Goal: Check status

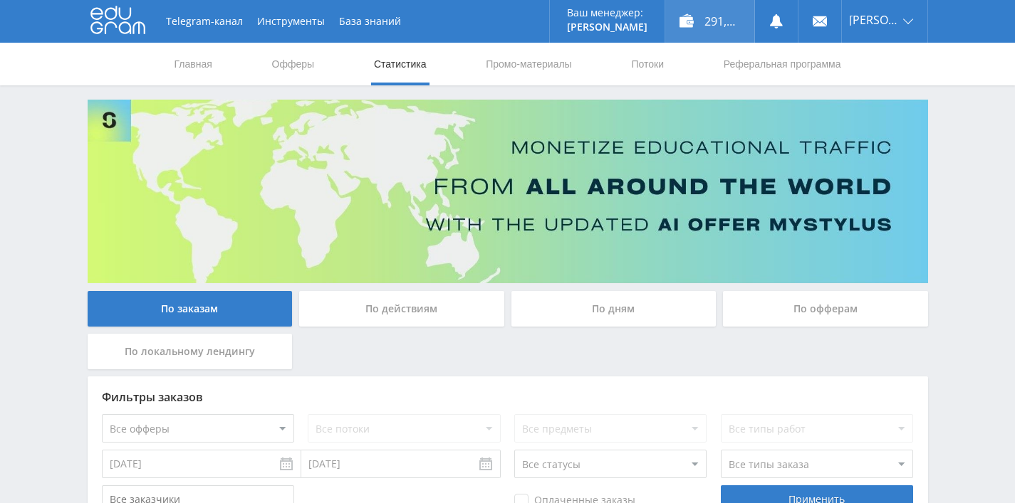
click at [720, 15] on div "291,00 ₽" at bounding box center [709, 21] width 89 height 43
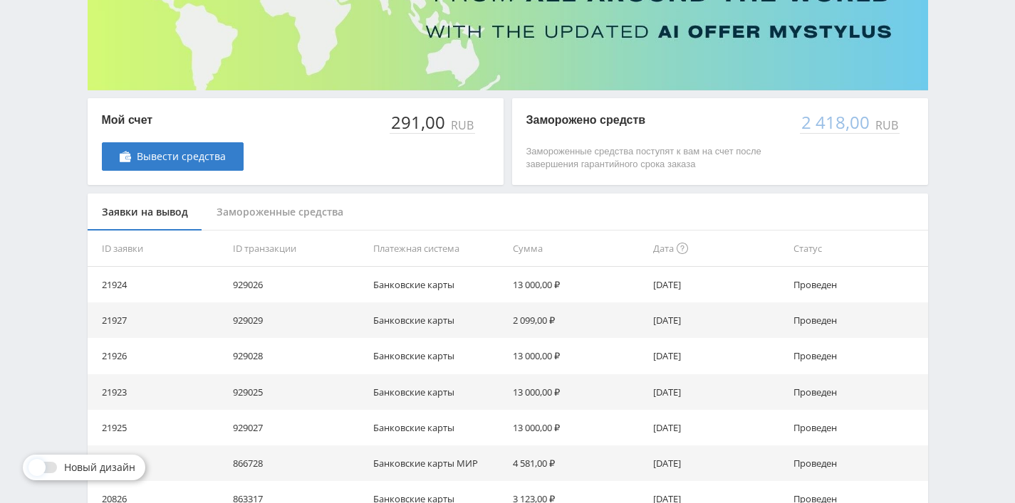
scroll to position [221, 0]
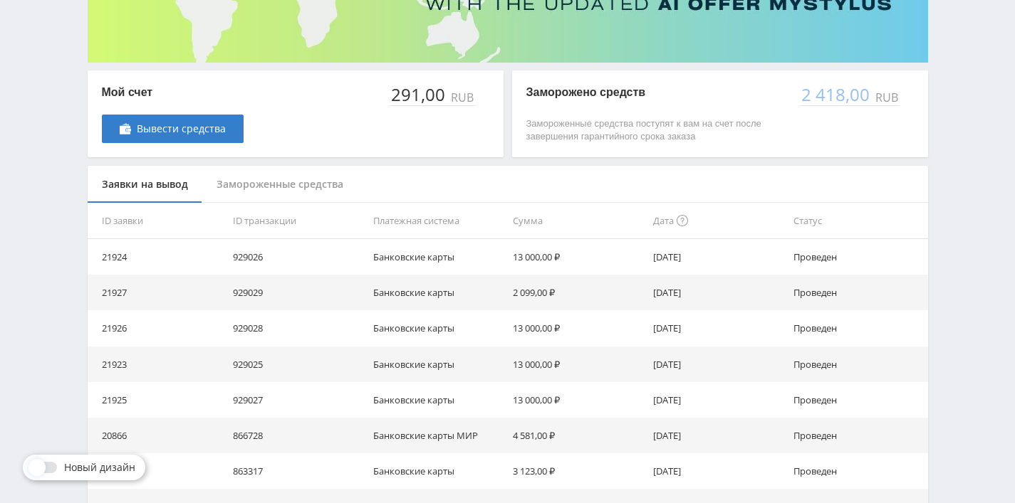
click at [259, 184] on div "Замороженные средства" at bounding box center [279, 185] width 155 height 38
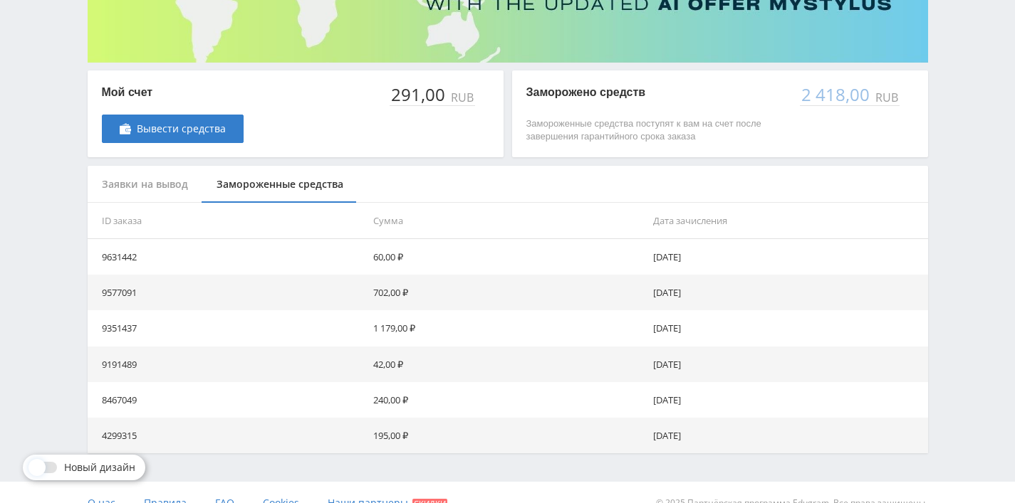
click at [128, 182] on div "Заявки на вывод" at bounding box center [145, 185] width 115 height 38
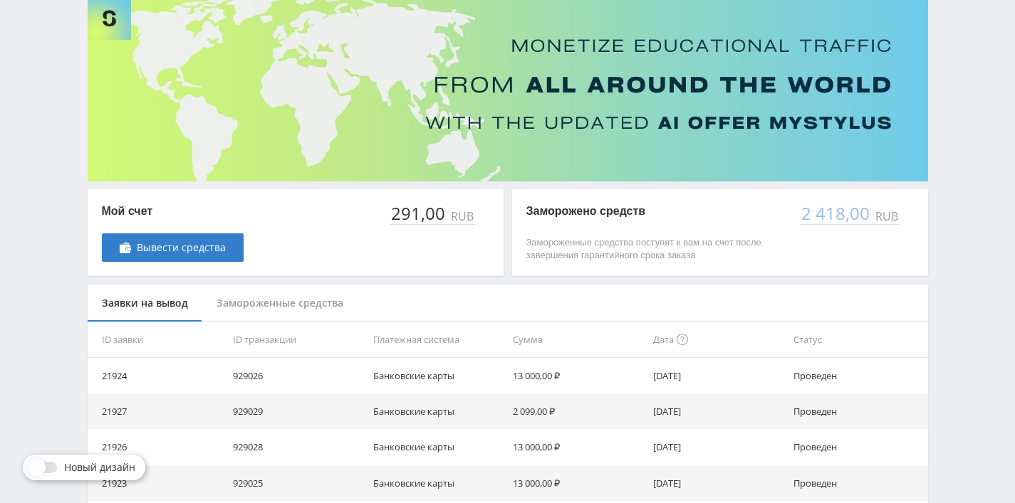
scroll to position [133, 0]
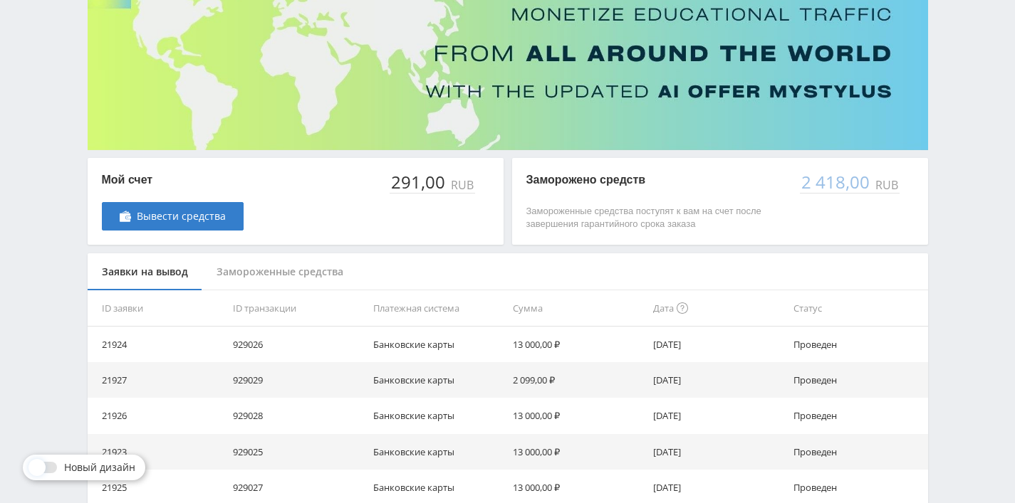
click at [261, 261] on div "Замороженные средства" at bounding box center [279, 273] width 155 height 38
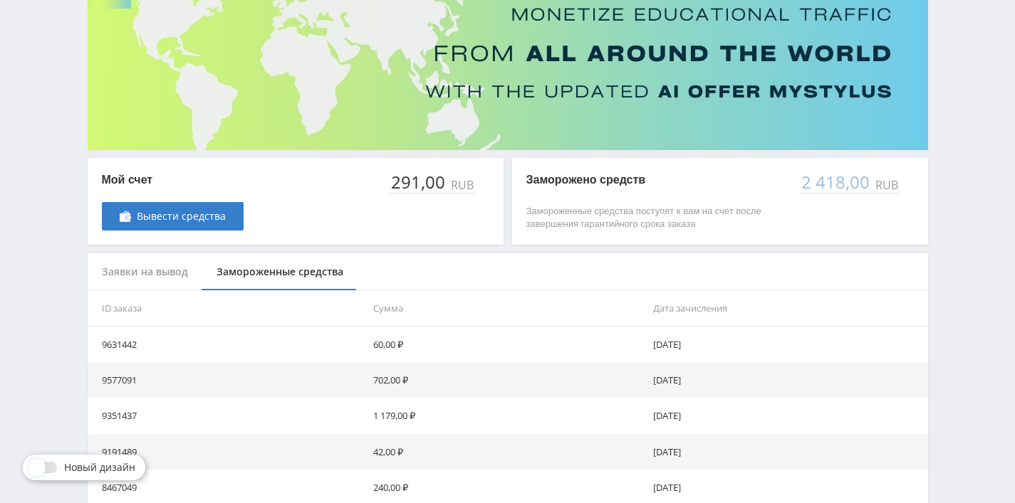
click at [151, 263] on div "Заявки на вывод" at bounding box center [145, 273] width 115 height 38
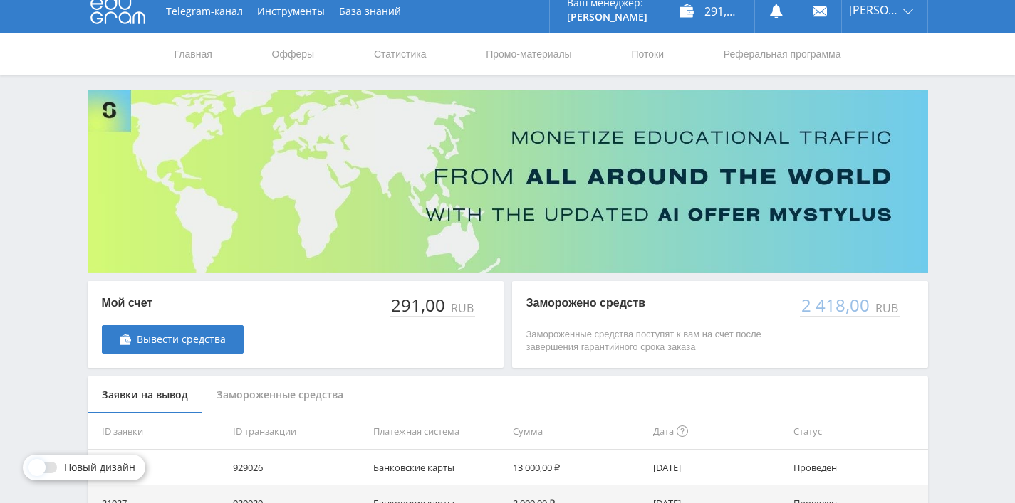
scroll to position [0, 0]
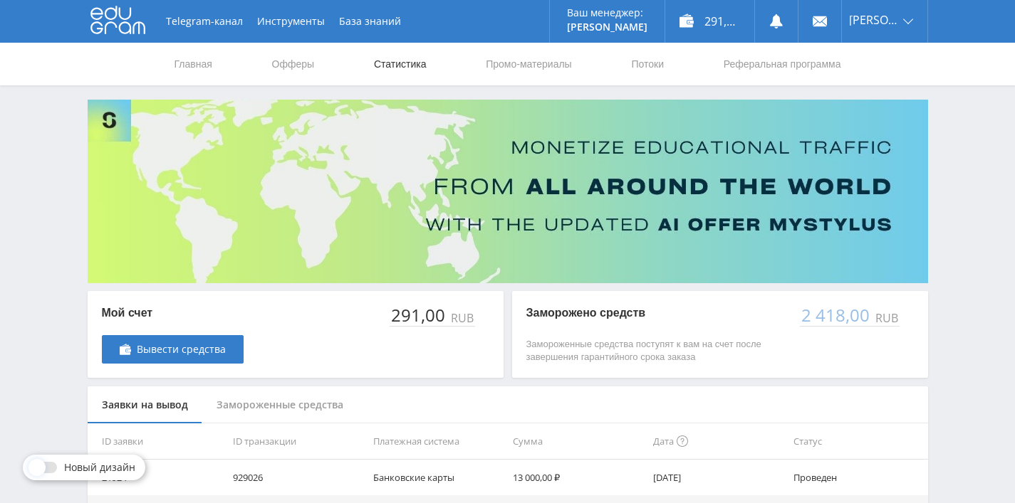
click at [379, 60] on link "Статистика" at bounding box center [400, 64] width 56 height 43
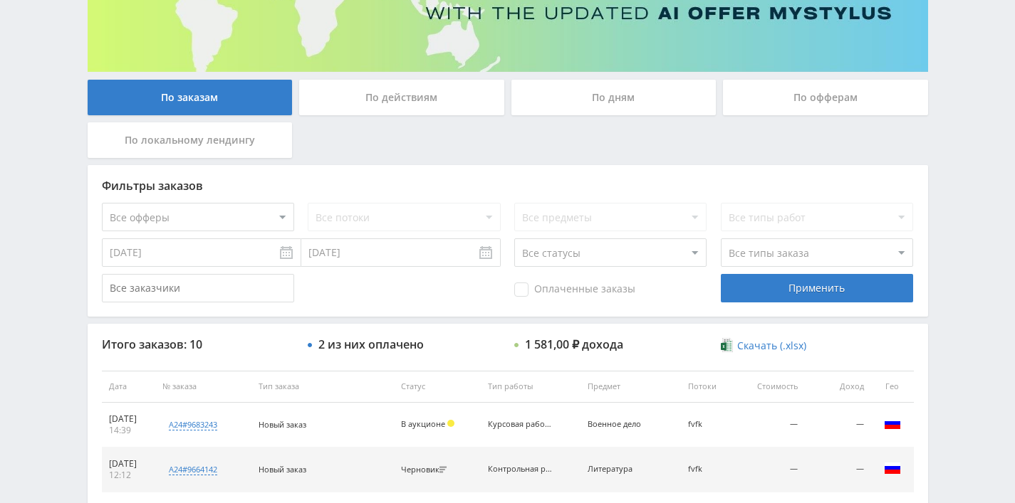
scroll to position [313, 0]
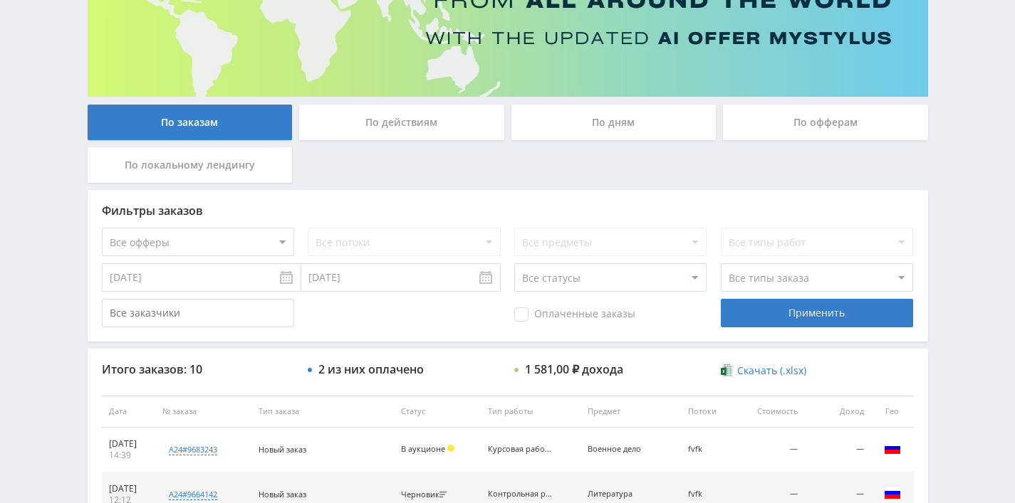
click at [598, 113] on div "По дням" at bounding box center [613, 123] width 205 height 36
click at [0, 0] on input "По дням" at bounding box center [0, 0] width 0 height 0
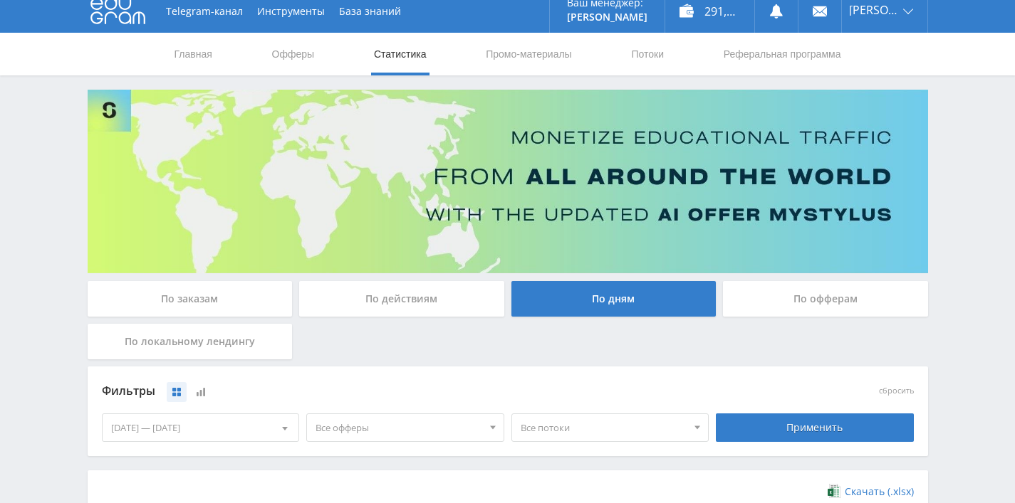
scroll to position [0, 0]
